Goal: Task Accomplishment & Management: Manage account settings

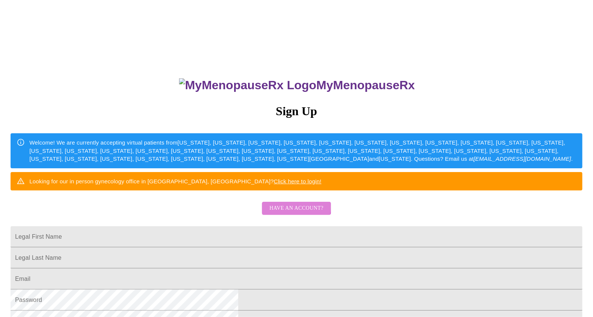
click at [293, 213] on span "Have an account?" at bounding box center [296, 208] width 54 height 9
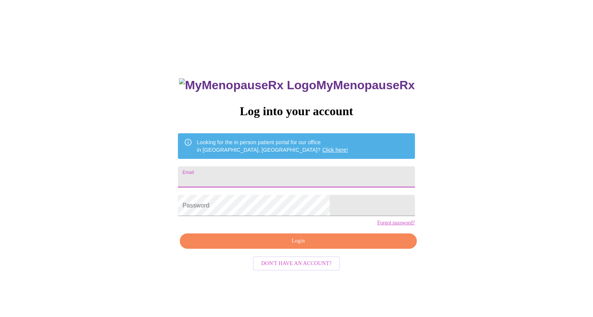
click at [259, 176] on input "Email" at bounding box center [296, 177] width 237 height 21
type input "[EMAIL_ADDRESS][DOMAIN_NAME]"
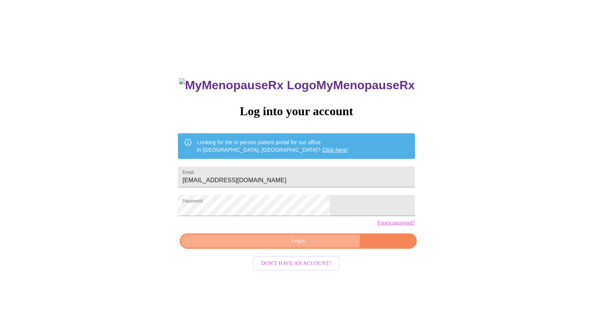
click at [312, 246] on span "Login" at bounding box center [297, 241] width 219 height 9
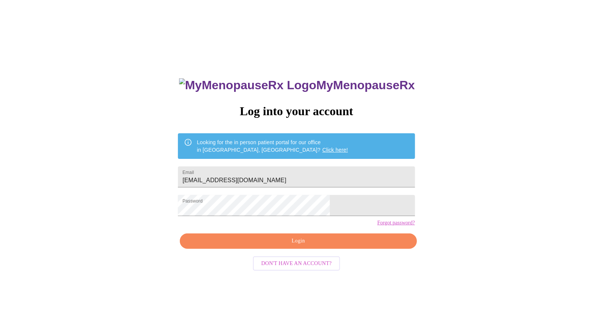
click at [377, 226] on link "Forgot password?" at bounding box center [396, 223] width 38 height 6
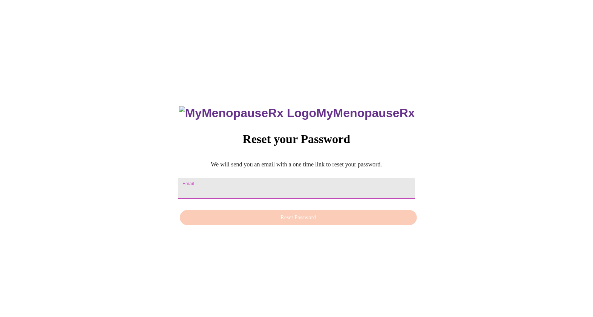
click at [216, 183] on input "Email" at bounding box center [296, 188] width 237 height 21
type input "[EMAIL_ADDRESS][DOMAIN_NAME]"
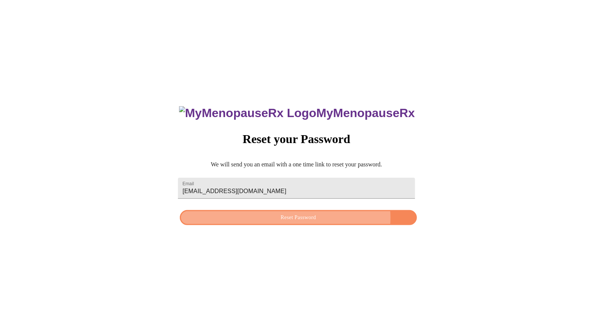
click at [310, 220] on span "Reset Password" at bounding box center [297, 217] width 219 height 9
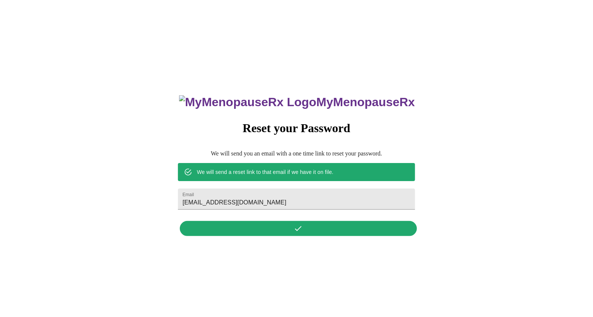
click at [301, 230] on div "MyMenopauseRx Reset your Password We will send you an email with a one time lin…" at bounding box center [296, 161] width 252 height 157
click at [343, 191] on input "[EMAIL_ADDRESS][DOMAIN_NAME]" at bounding box center [296, 199] width 237 height 21
click at [378, 231] on div "MyMenopauseRx Reset your Password We will send you an email with a one time lin…" at bounding box center [296, 161] width 252 height 157
